Goal: Task Accomplishment & Management: Manage account settings

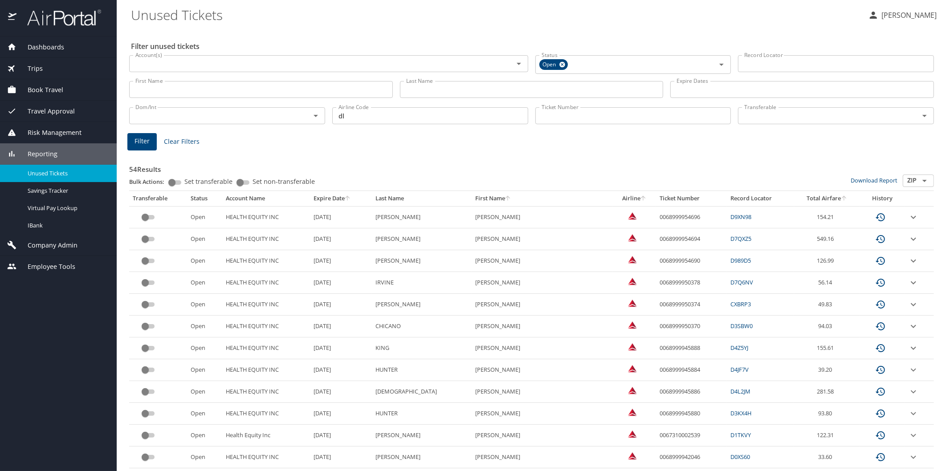
click at [49, 154] on span "Reporting" at bounding box center [36, 154] width 41 height 10
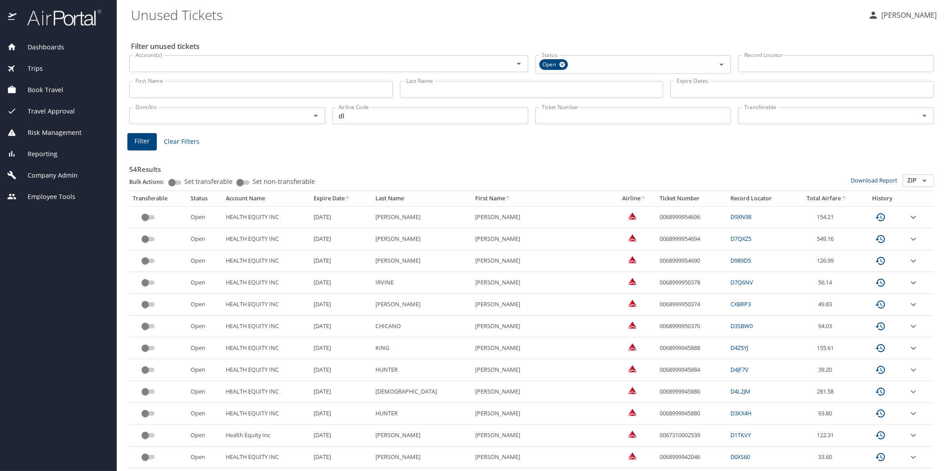
click at [49, 174] on span "Company Admin" at bounding box center [46, 176] width 61 height 10
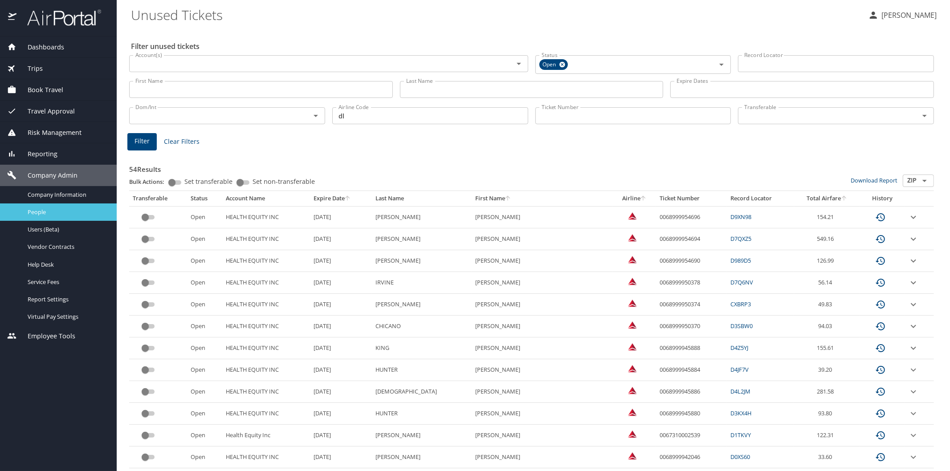
click at [41, 207] on div "People" at bounding box center [58, 212] width 102 height 10
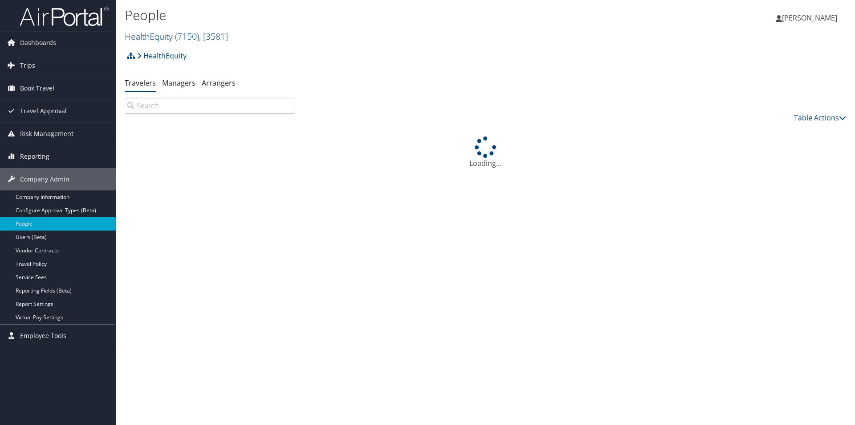
click at [176, 101] on input "search" at bounding box center [210, 106] width 171 height 16
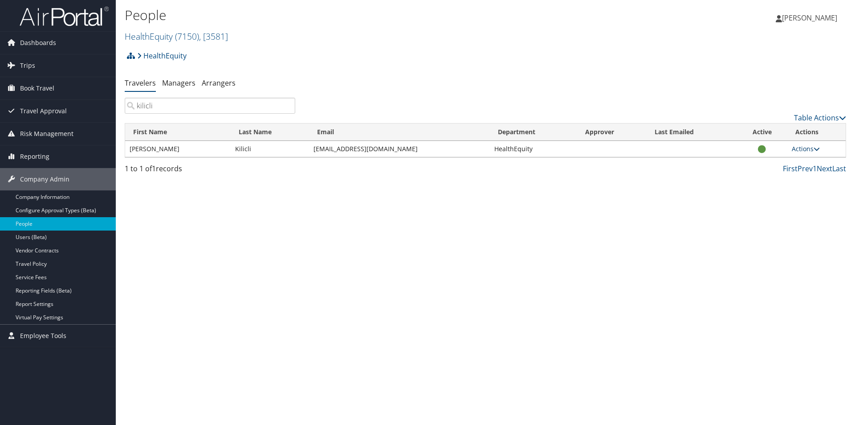
type input "kilicli"
click at [804, 148] on link "Actions" at bounding box center [806, 148] width 28 height 8
click at [771, 176] on link "View Profile" at bounding box center [777, 176] width 82 height 15
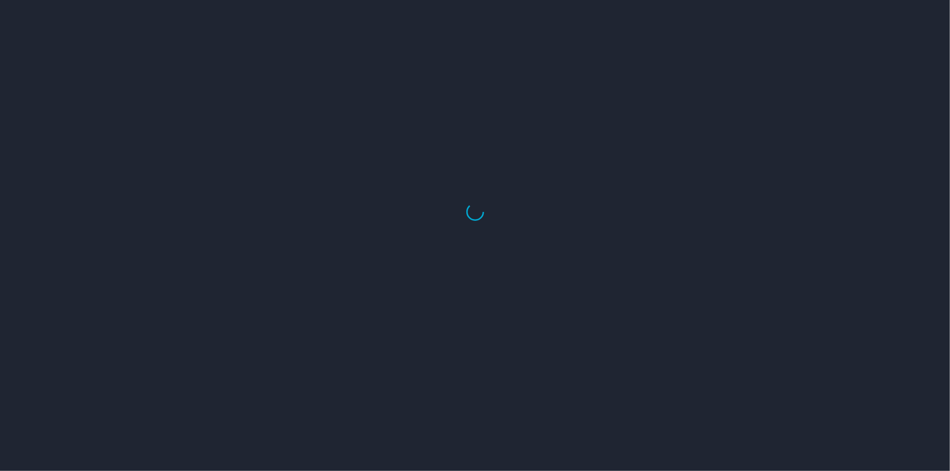
select select "US"
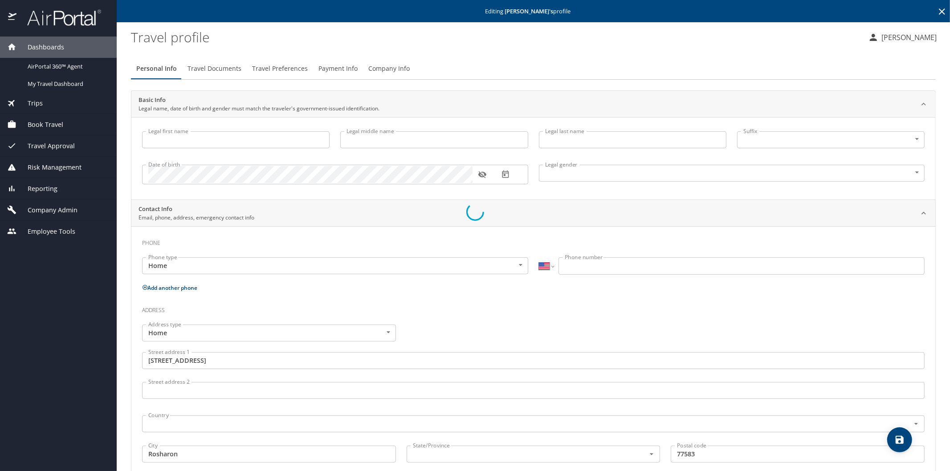
type input "[PERSON_NAME]"
type input "Kilicli"
type input "[DEMOGRAPHIC_DATA]"
type input "Salih"
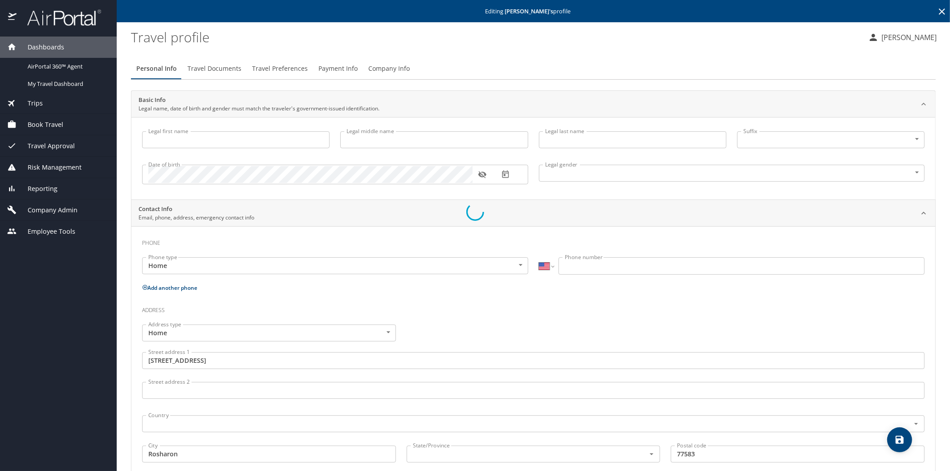
type input "Kilicli"
type input "(979) 676-7739"
type input "United States of America"
type input "Texas"
select select "US"
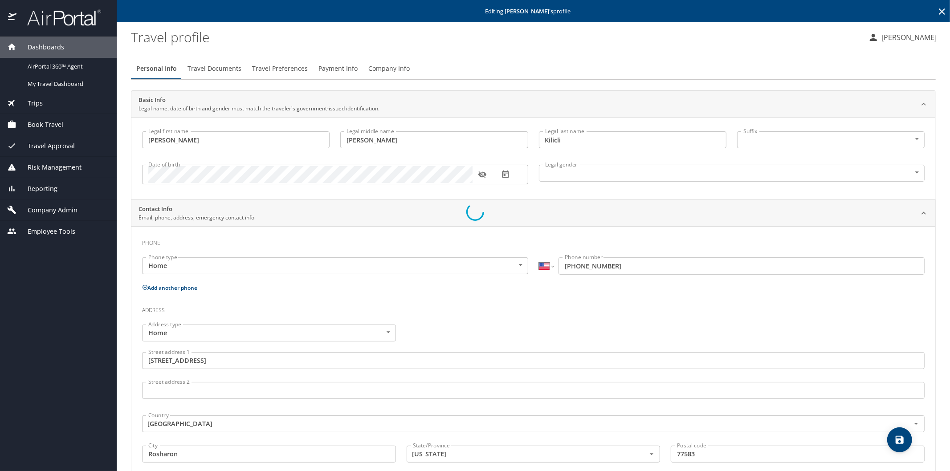
select select "US"
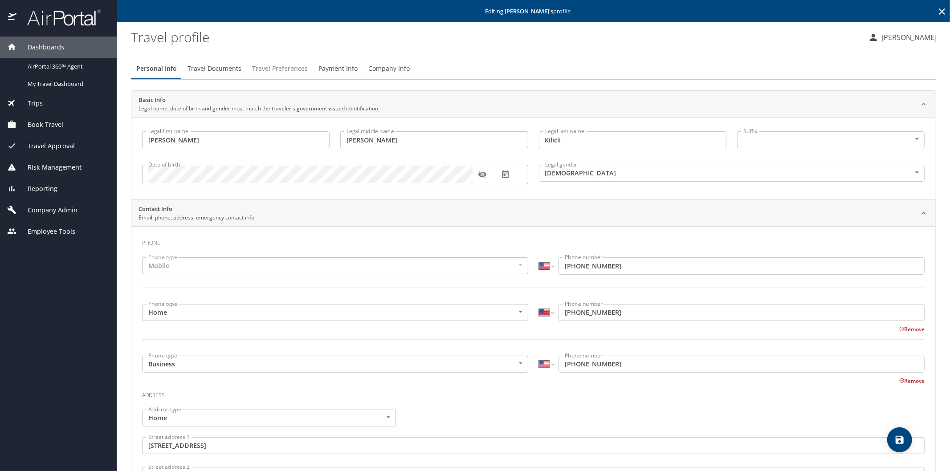
click at [261, 69] on span "Travel Preferences" at bounding box center [280, 68] width 56 height 11
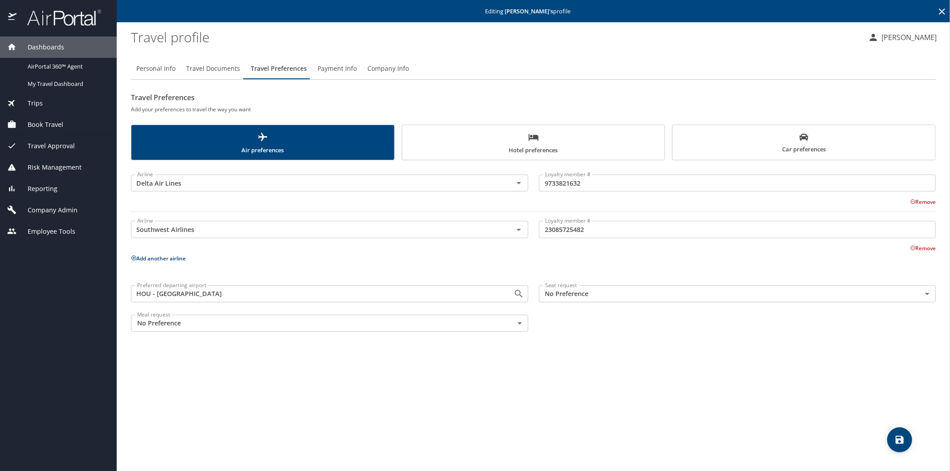
click at [155, 257] on button "Add another airline" at bounding box center [158, 259] width 55 height 8
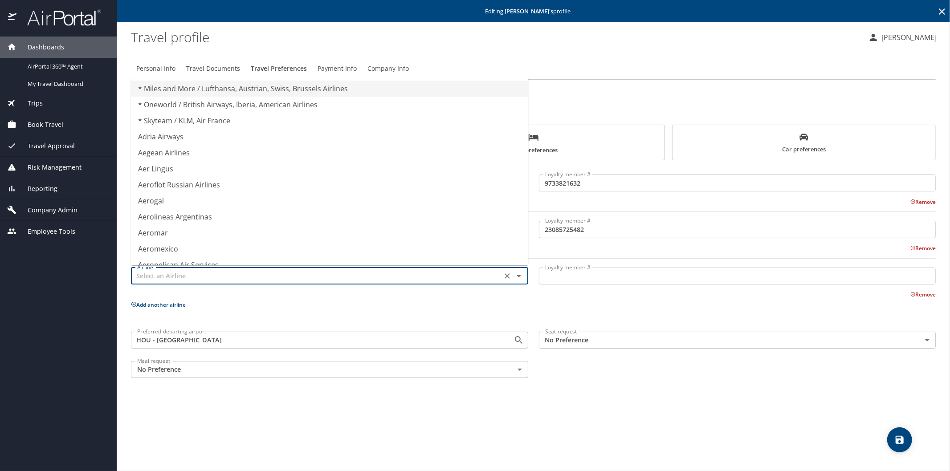
click at [162, 273] on input "text" at bounding box center [317, 276] width 366 height 12
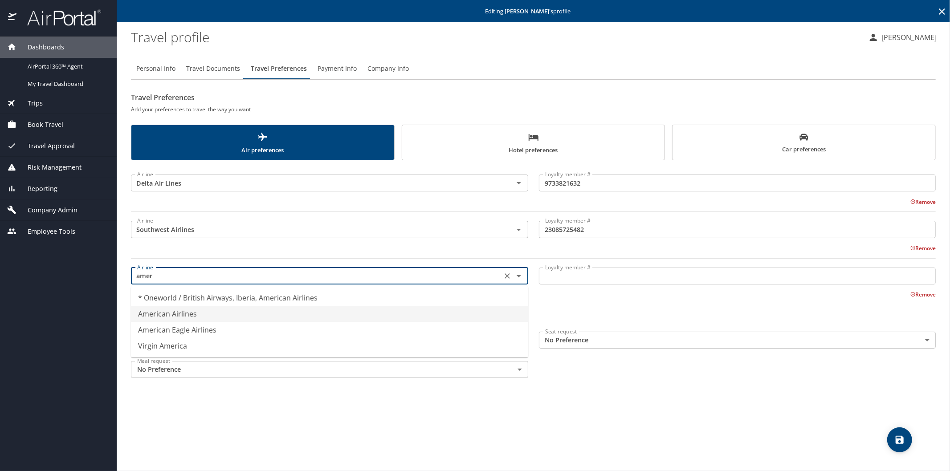
click at [160, 311] on li "American Airlines" at bounding box center [329, 314] width 397 height 16
type input "American Airlines"
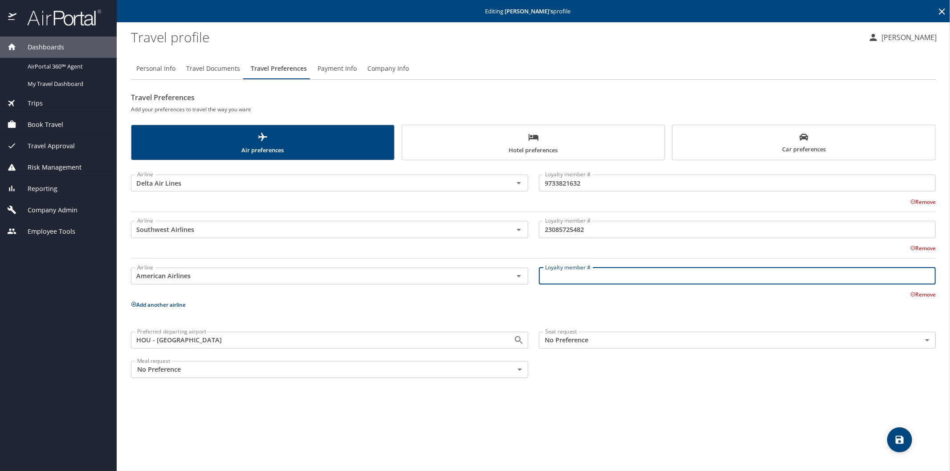
click at [573, 273] on input "Loyalty member #" at bounding box center [737, 276] width 397 height 17
paste input "UJ7K618"
type input "UJ7K618"
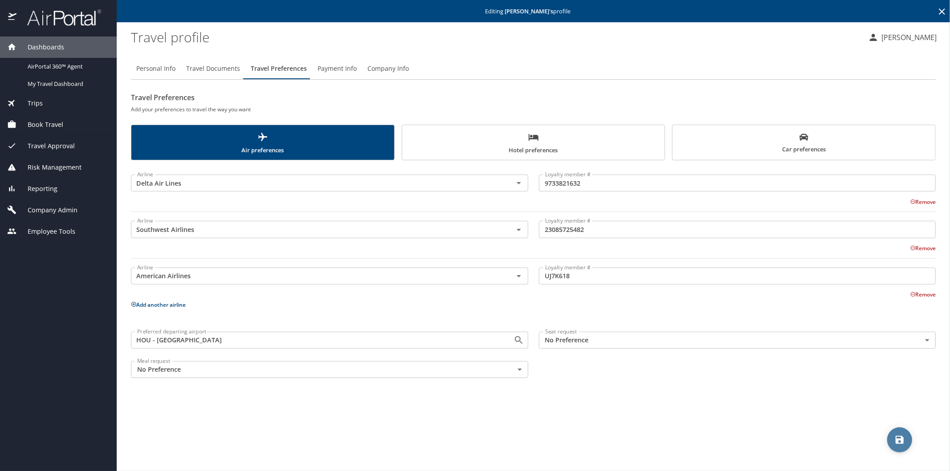
click at [906, 438] on span "save" at bounding box center [899, 440] width 25 height 11
click at [546, 137] on span "Hotel preferences" at bounding box center [534, 144] width 252 height 24
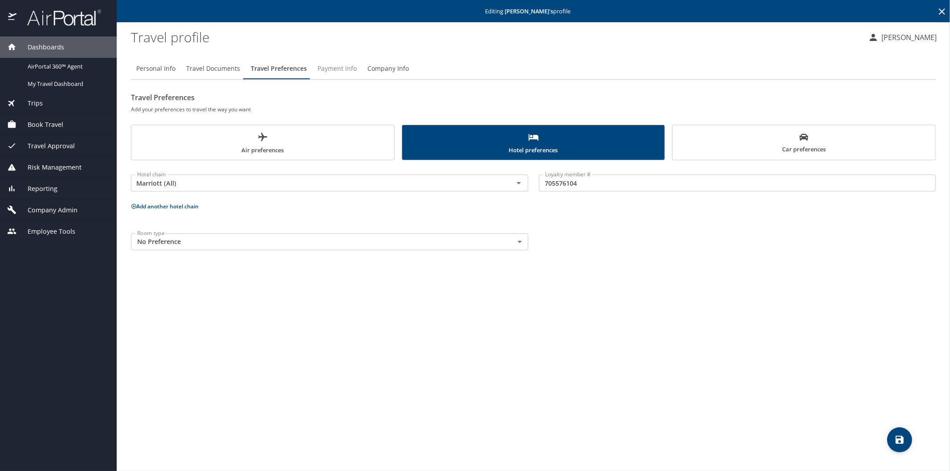
click at [336, 69] on span "Payment Info" at bounding box center [337, 68] width 39 height 11
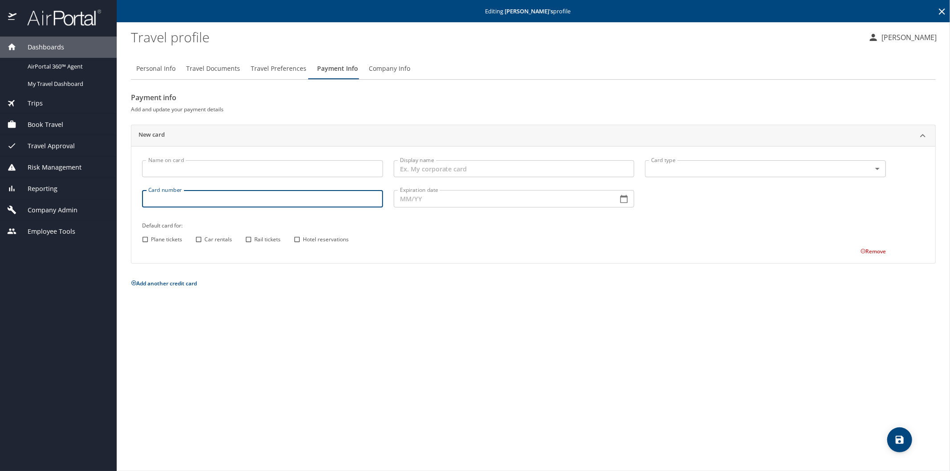
click at [253, 199] on input "Card number" at bounding box center [262, 198] width 241 height 17
paste input "4147099214846378"
type input "4147099214846378"
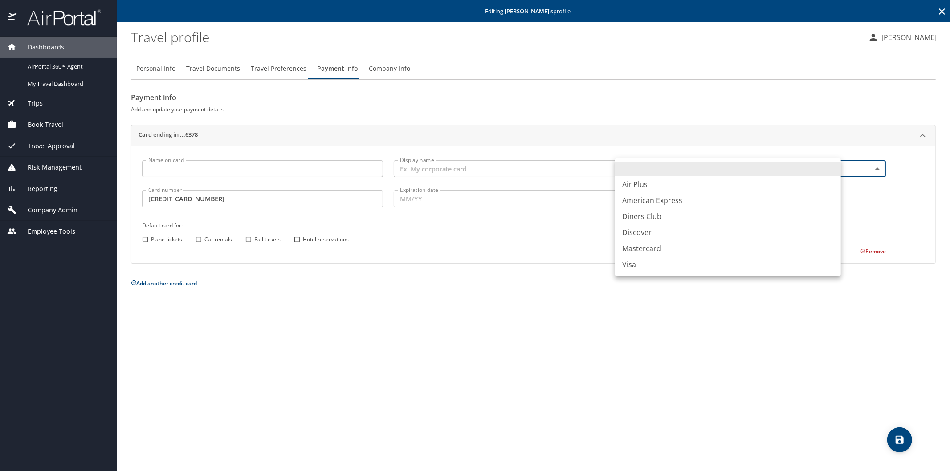
click at [831, 168] on body "Dashboards AirPortal 360™ Agent My Travel Dashboard Trips Airtinerary® Lookup C…" at bounding box center [475, 235] width 950 height 471
click at [640, 269] on li "Visa" at bounding box center [728, 265] width 226 height 16
type input "VI"
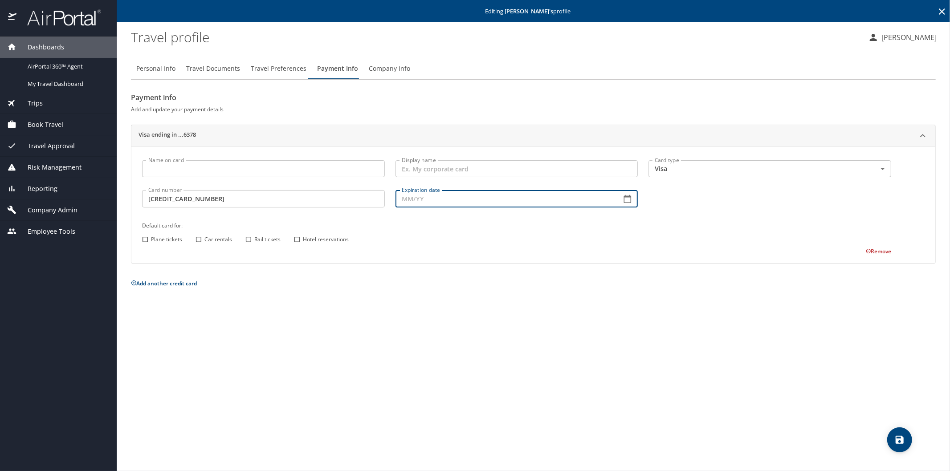
click at [412, 203] on input "Expiration date" at bounding box center [505, 198] width 219 height 17
type input "11/27"
drag, startPoint x: 299, startPoint y: 237, endPoint x: 305, endPoint y: 239, distance: 6.2
click at [300, 237] on input "Hotel reservations" at bounding box center [297, 240] width 12 height 12
checkbox input "true"
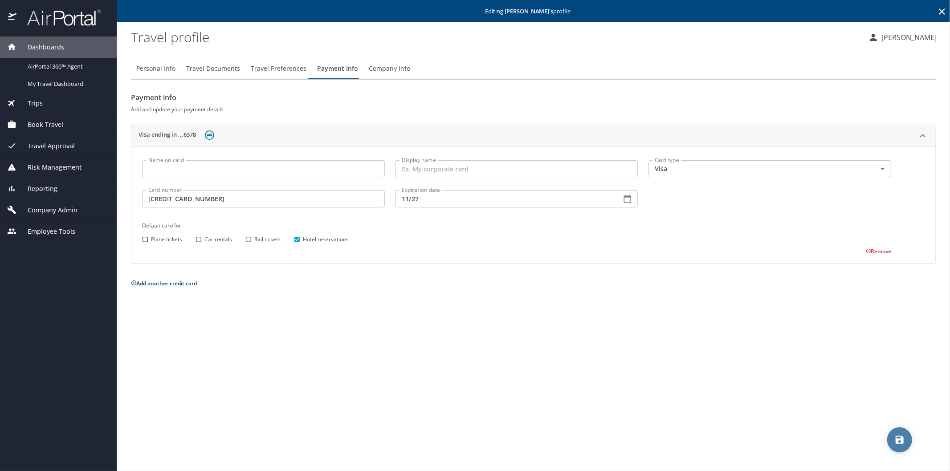
click at [901, 439] on icon "save" at bounding box center [900, 440] width 8 height 8
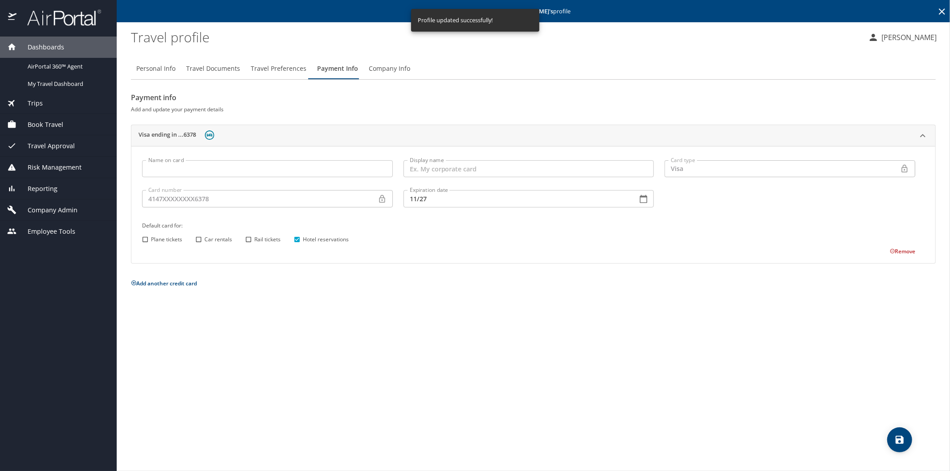
click at [940, 12] on icon at bounding box center [942, 11] width 11 height 11
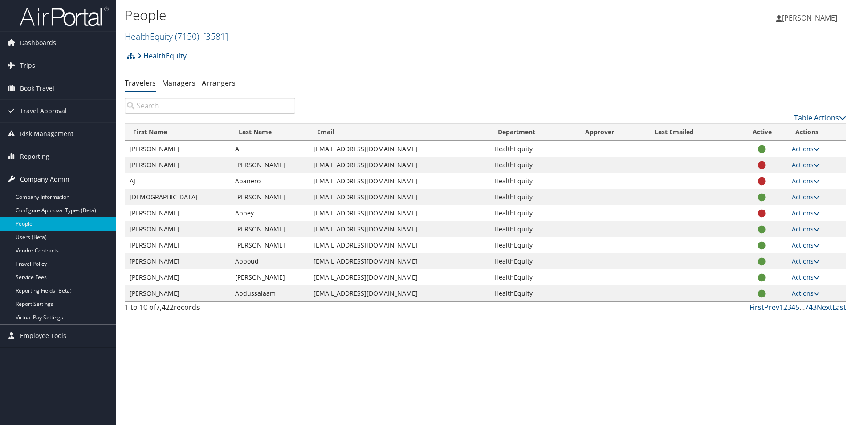
click at [37, 180] on span "Company Admin" at bounding box center [44, 179] width 49 height 22
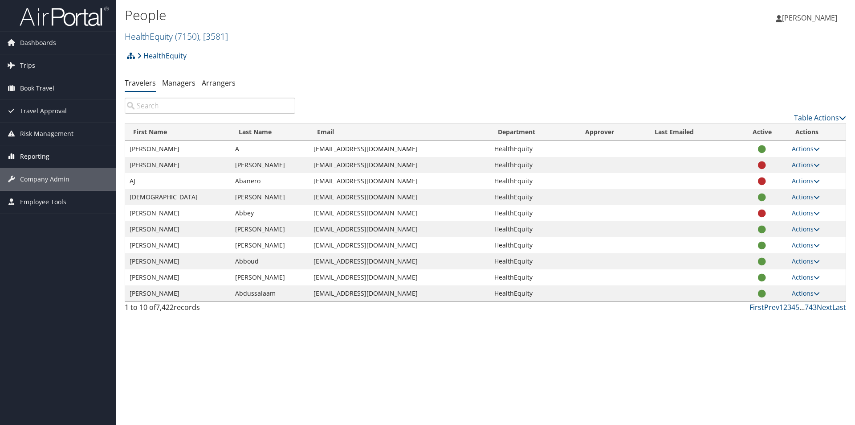
click at [36, 155] on span "Reporting" at bounding box center [34, 156] width 29 height 22
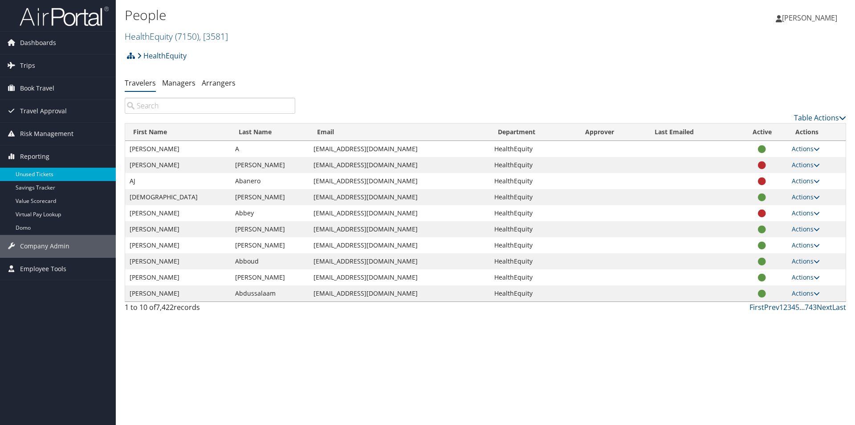
click at [37, 173] on link "Unused Tickets" at bounding box center [58, 173] width 116 height 13
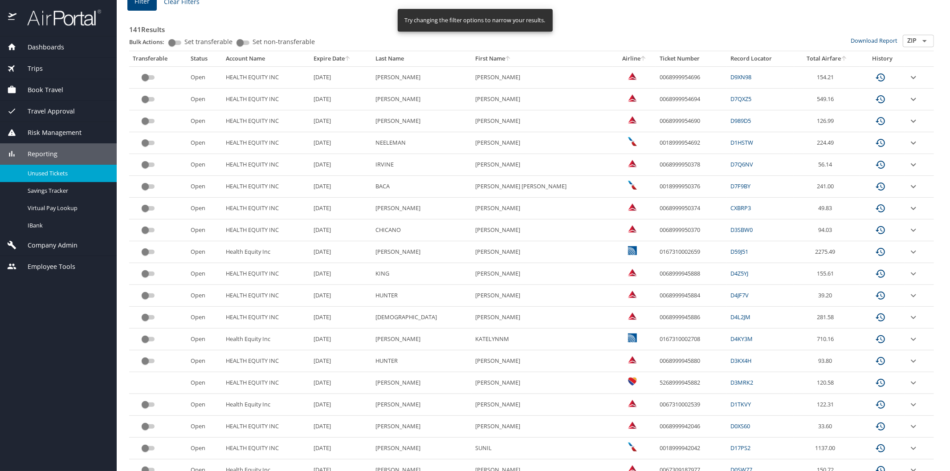
scroll to position [61, 0]
